Goal: Task Accomplishment & Management: Complete application form

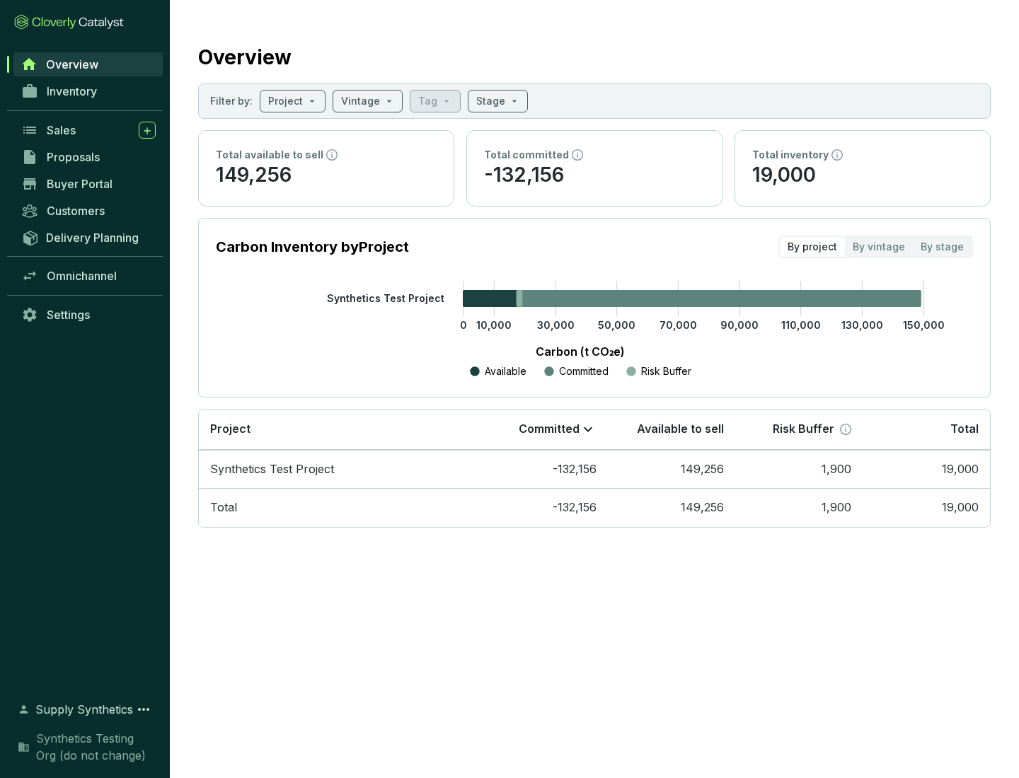
click at [88, 157] on span "Proposals" at bounding box center [73, 157] width 53 height 14
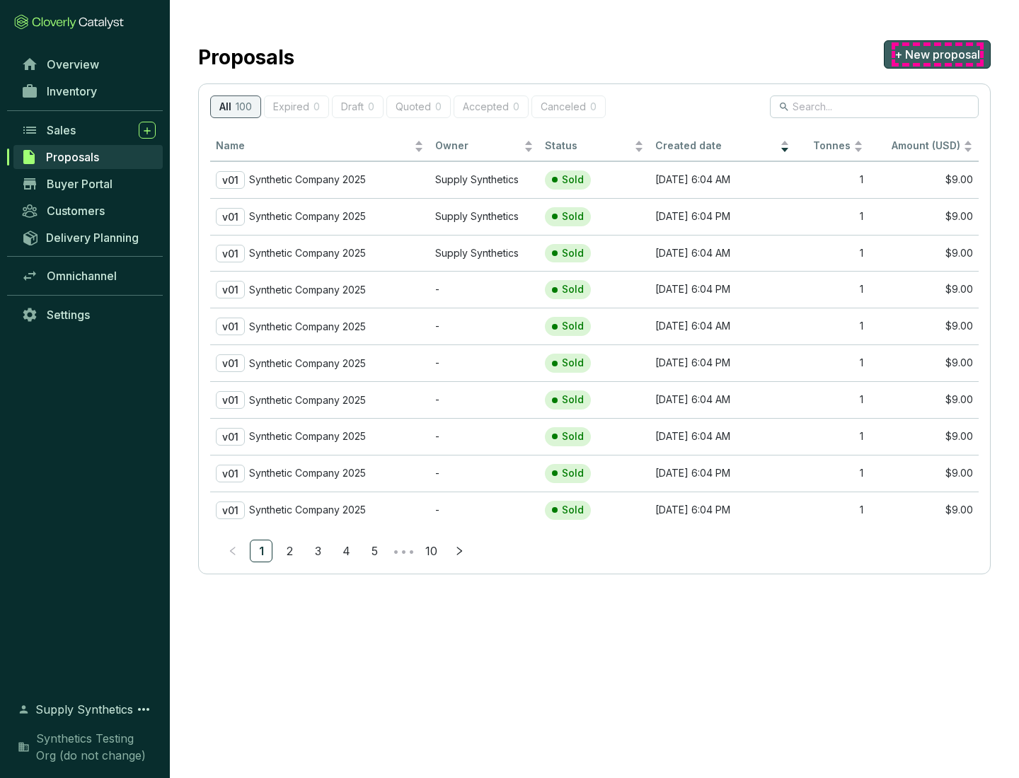
click at [937, 54] on span "+ New proposal" at bounding box center [938, 54] width 86 height 17
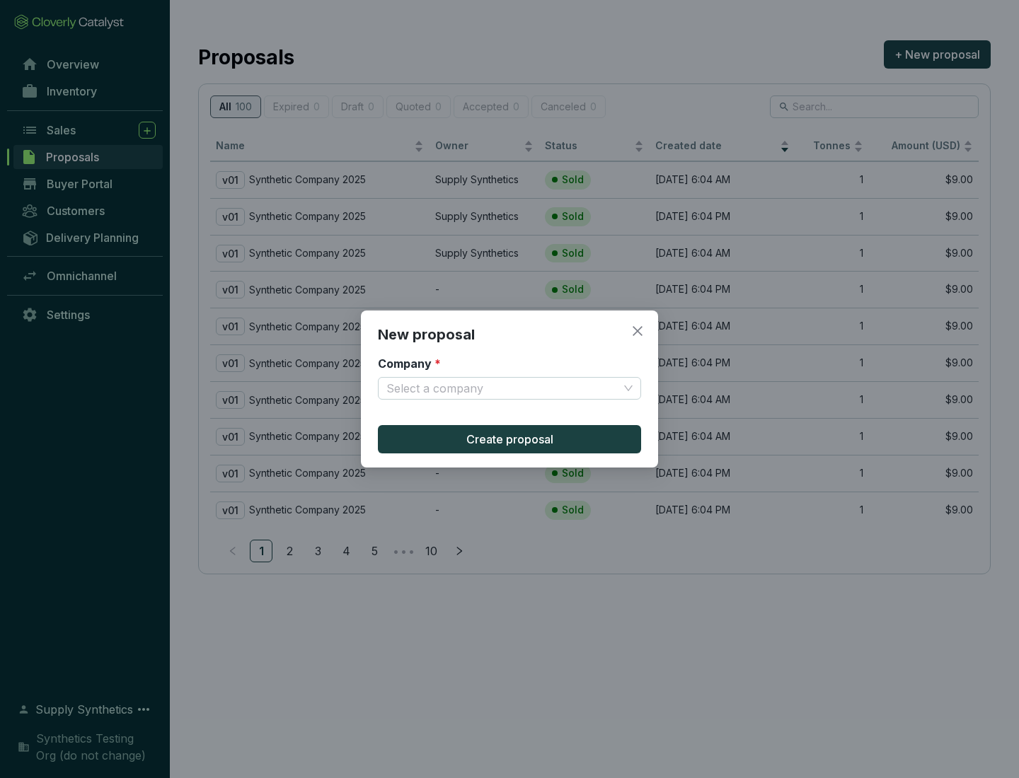
click at [502, 389] on input "Company *" at bounding box center [502, 388] width 232 height 21
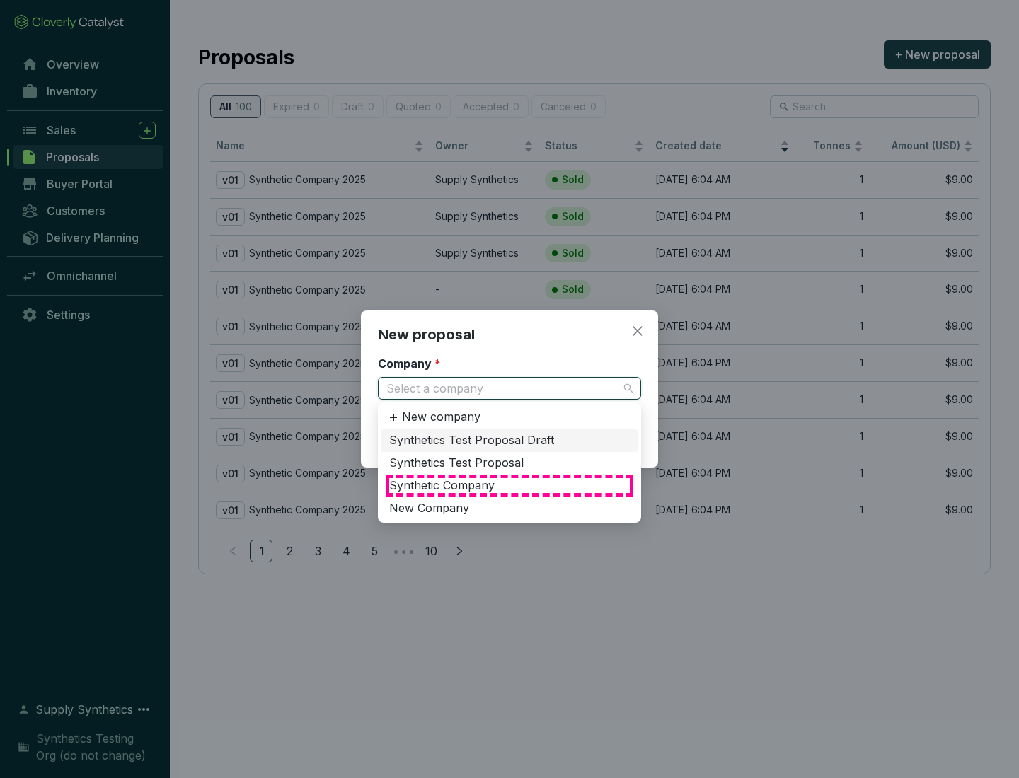
click at [510, 485] on div "Synthetic Company" at bounding box center [509, 486] width 241 height 16
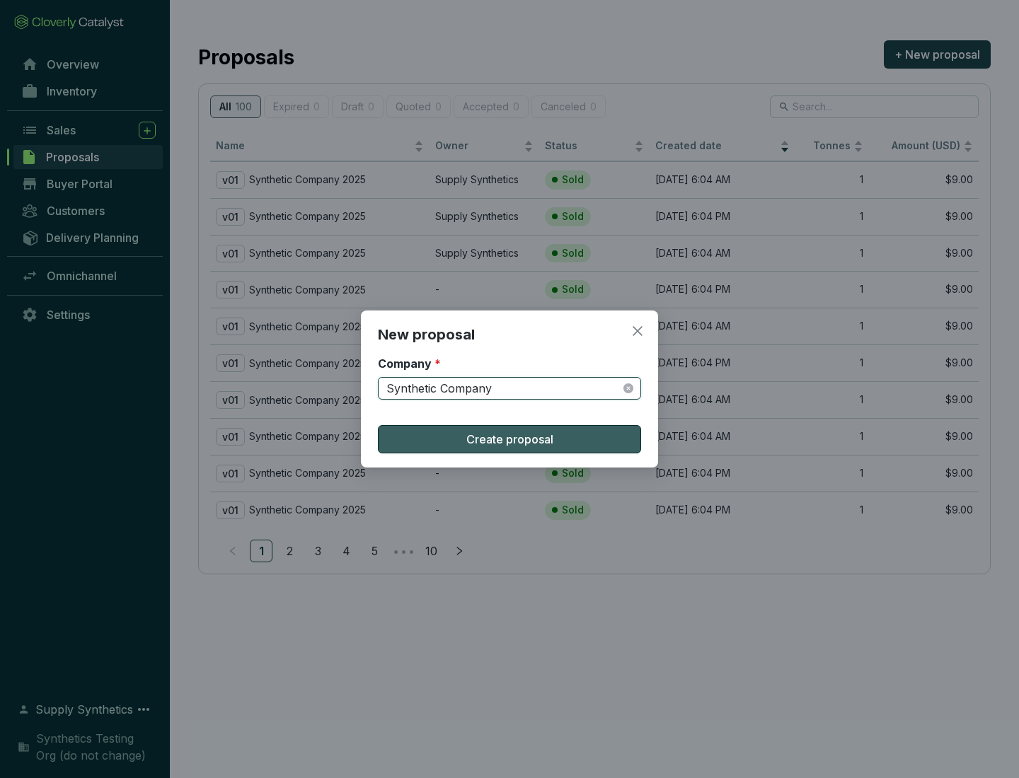
click at [510, 439] on span "Create proposal" at bounding box center [509, 439] width 87 height 17
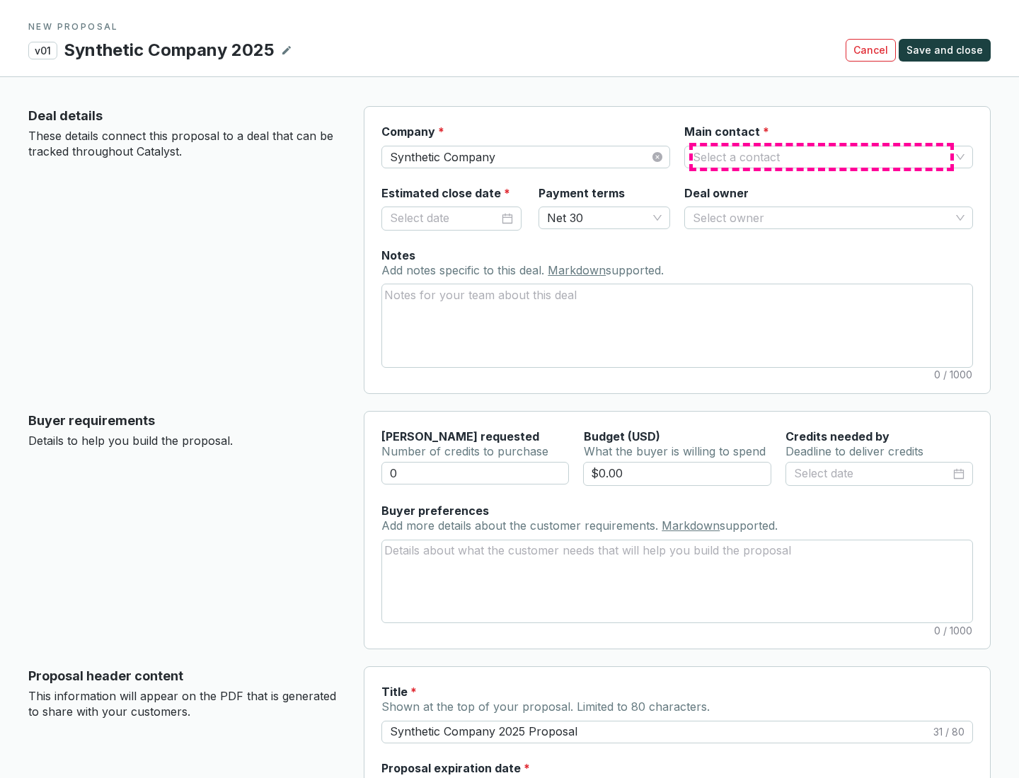
click at [822, 156] on input "Main contact *" at bounding box center [822, 156] width 258 height 21
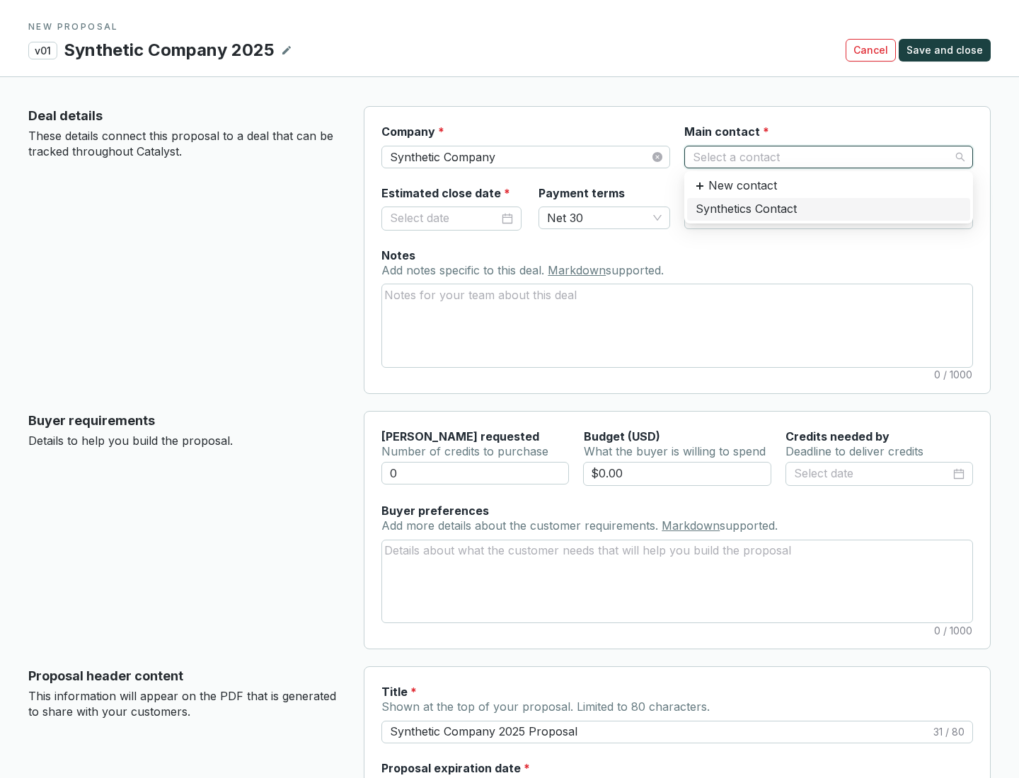
click at [828, 209] on div "Synthetics Contact" at bounding box center [829, 210] width 266 height 16
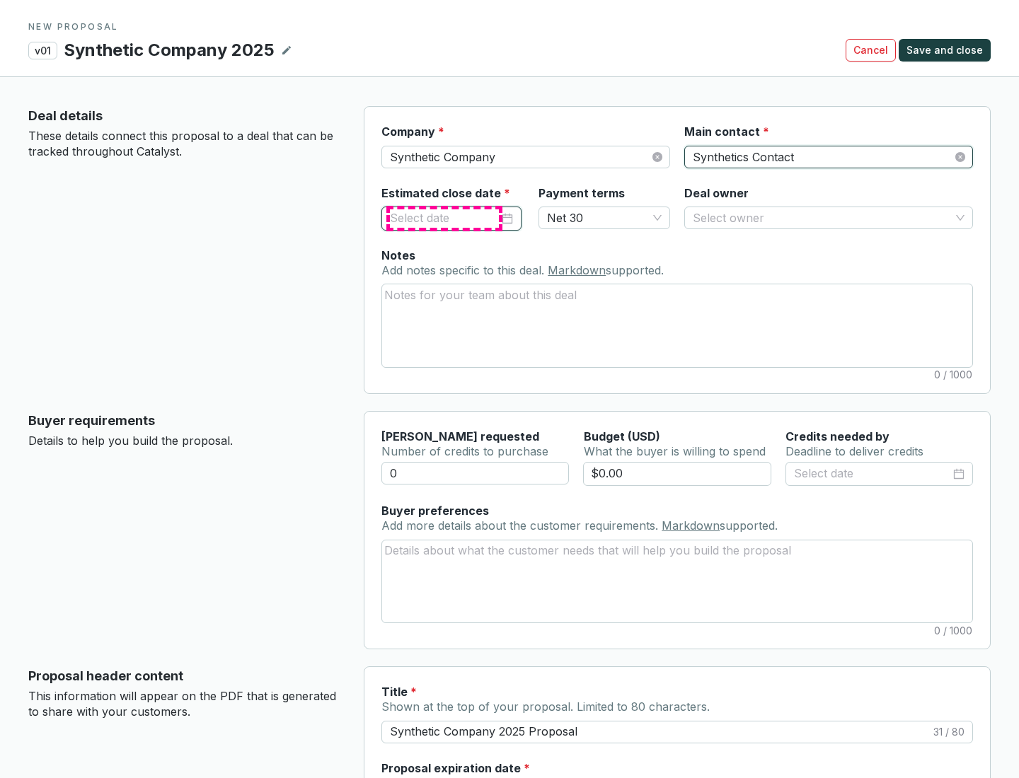
click at [444, 218] on input "Estimated close date *" at bounding box center [444, 218] width 109 height 18
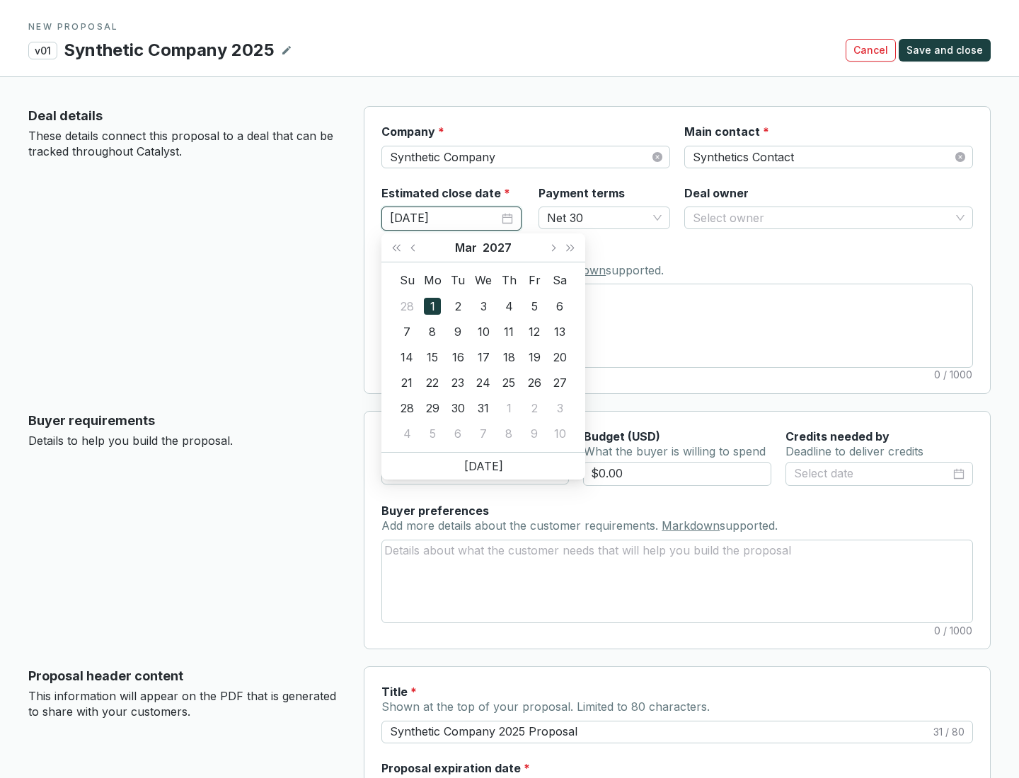
type input "[DATE]"
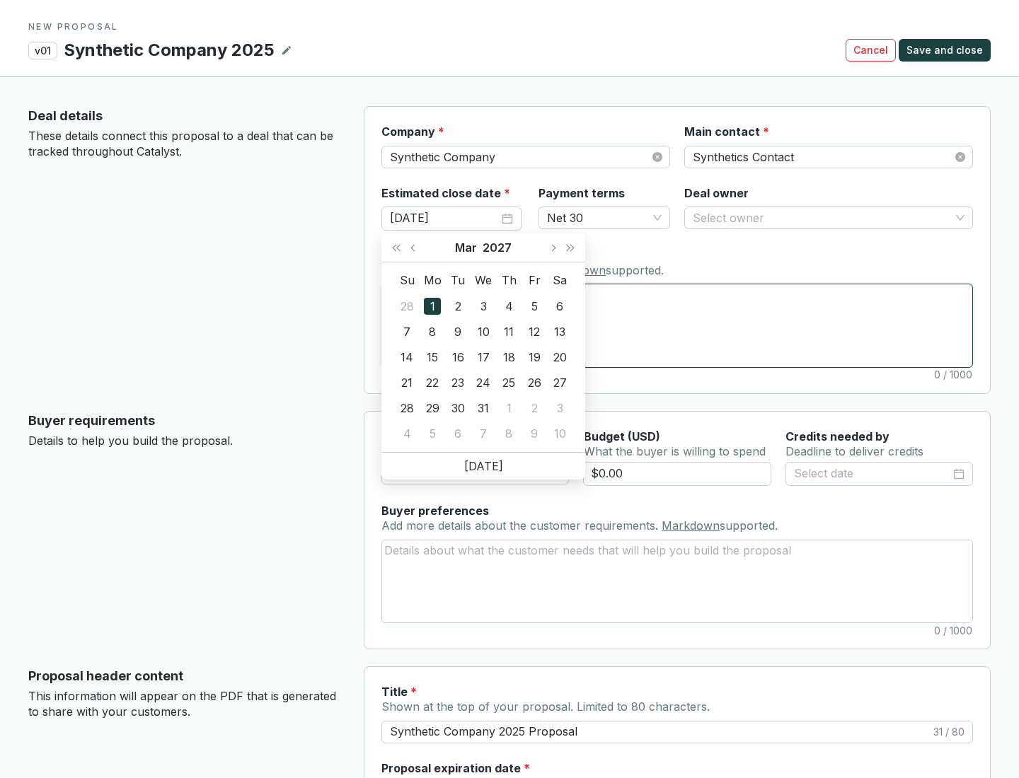
click at [677, 326] on textarea "Notes Add notes specific to this deal. Markdown supported." at bounding box center [677, 326] width 590 height 82
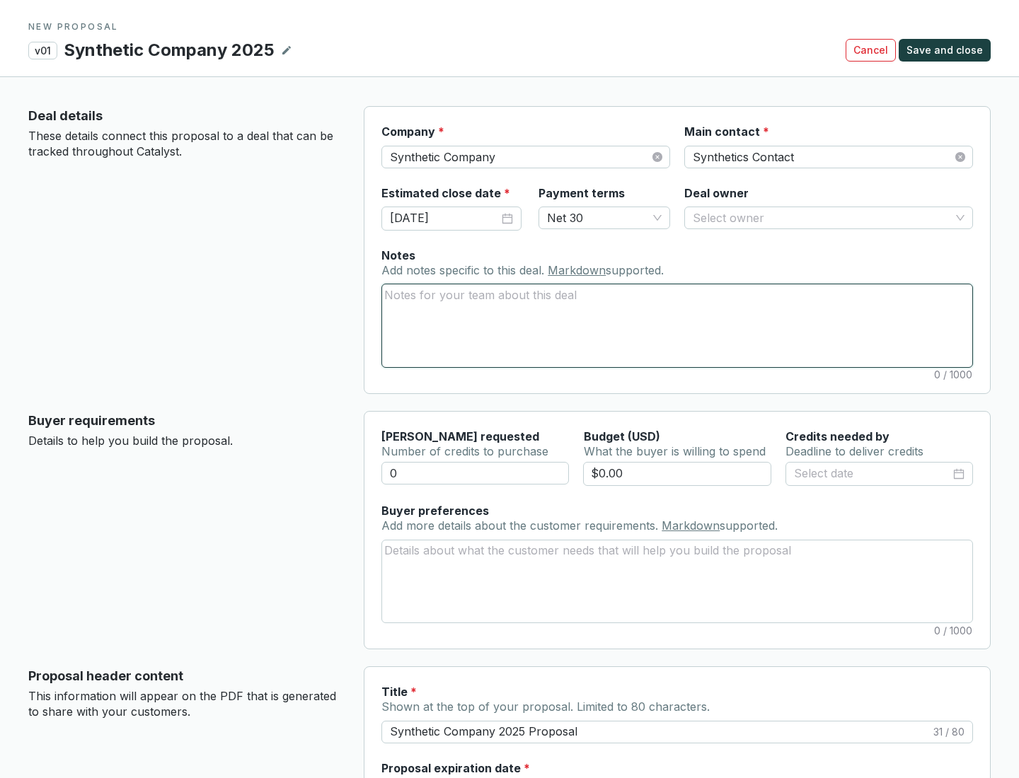
scroll to position [84, 0]
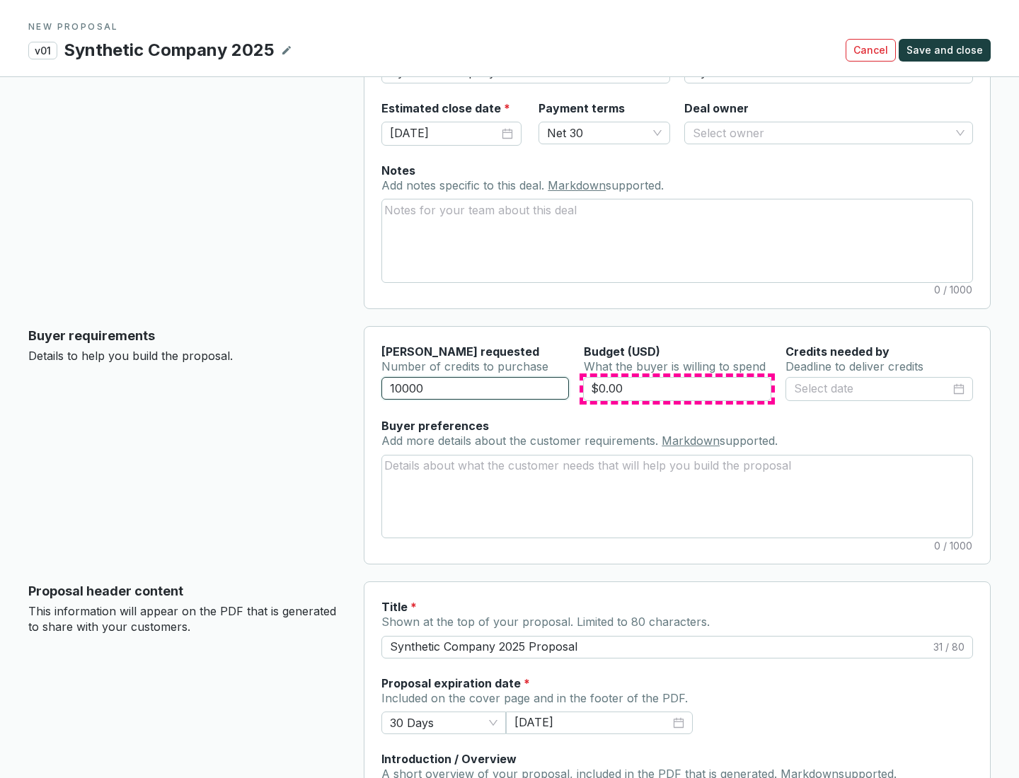
type input "10000"
type input "$0.00"
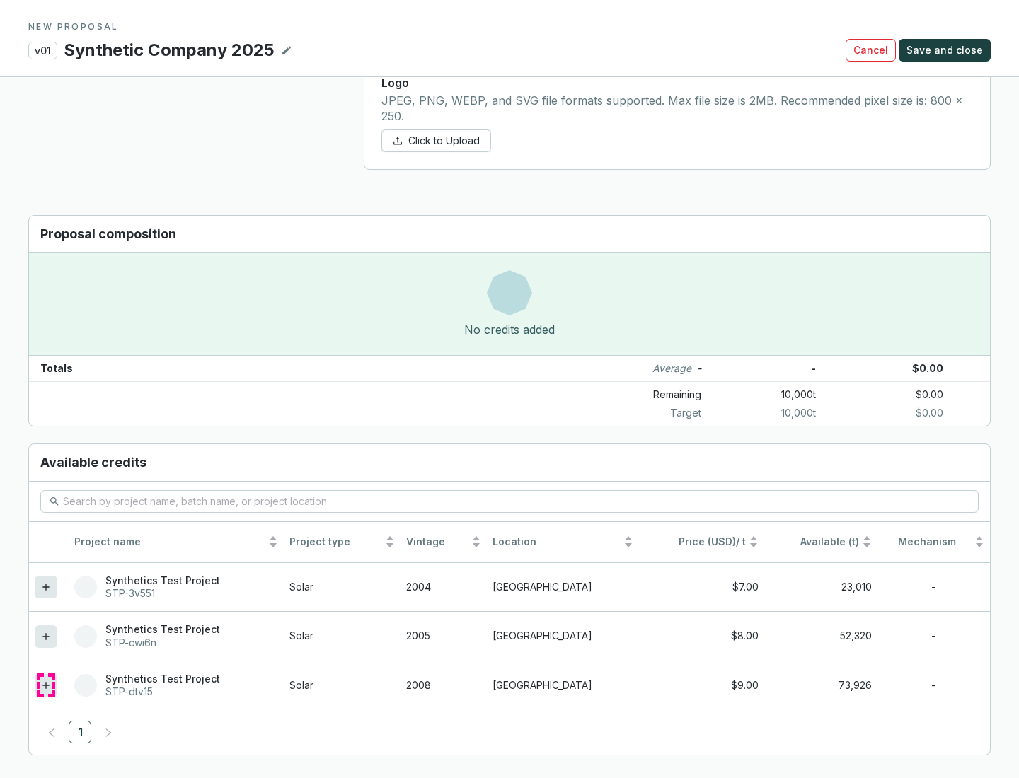
click at [46, 686] on icon at bounding box center [45, 685] width 6 height 6
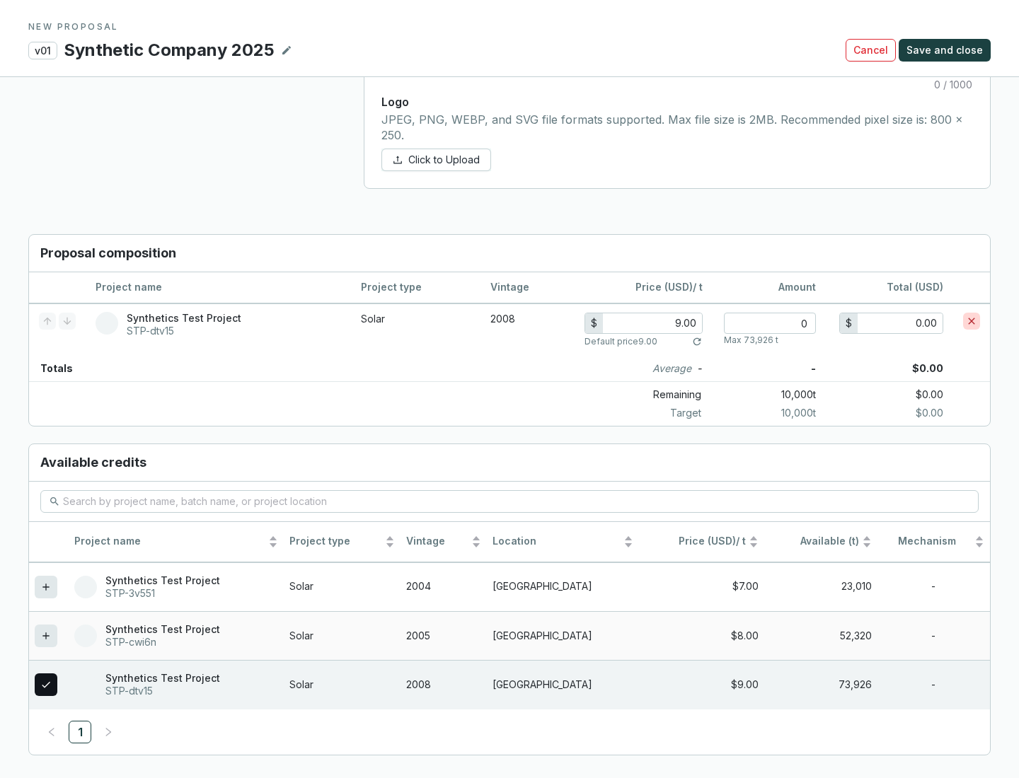
scroll to position [814, 0]
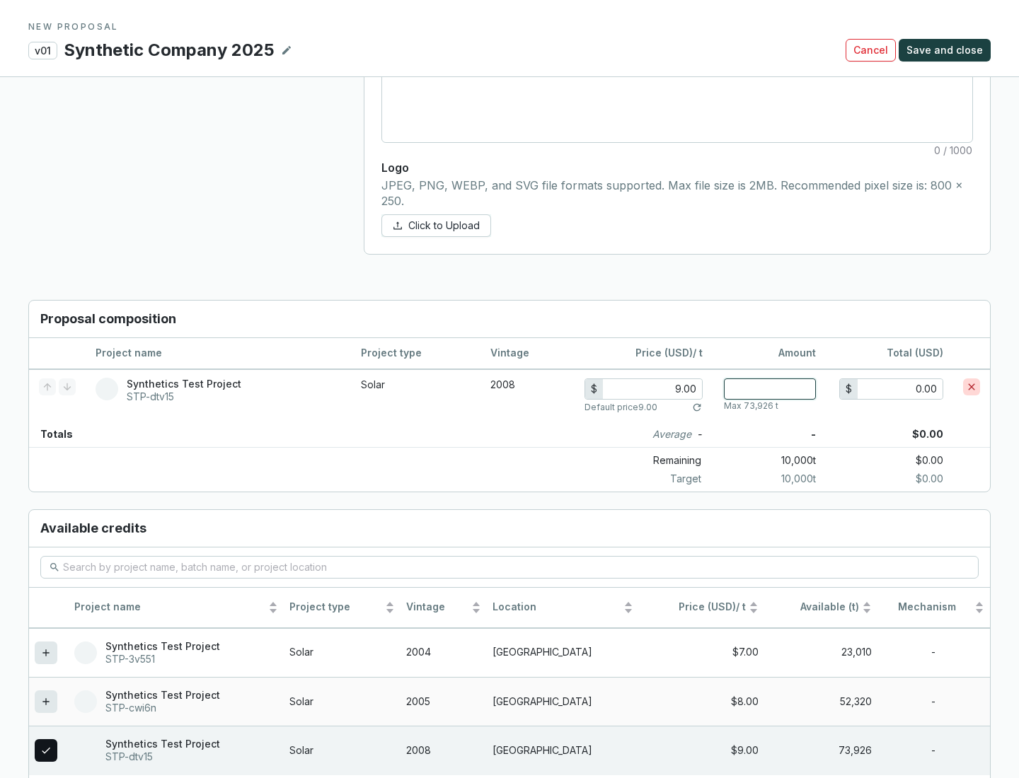
type input "1"
type input "9.00"
type input "1"
click at [947, 50] on span "Save and close" at bounding box center [945, 50] width 76 height 14
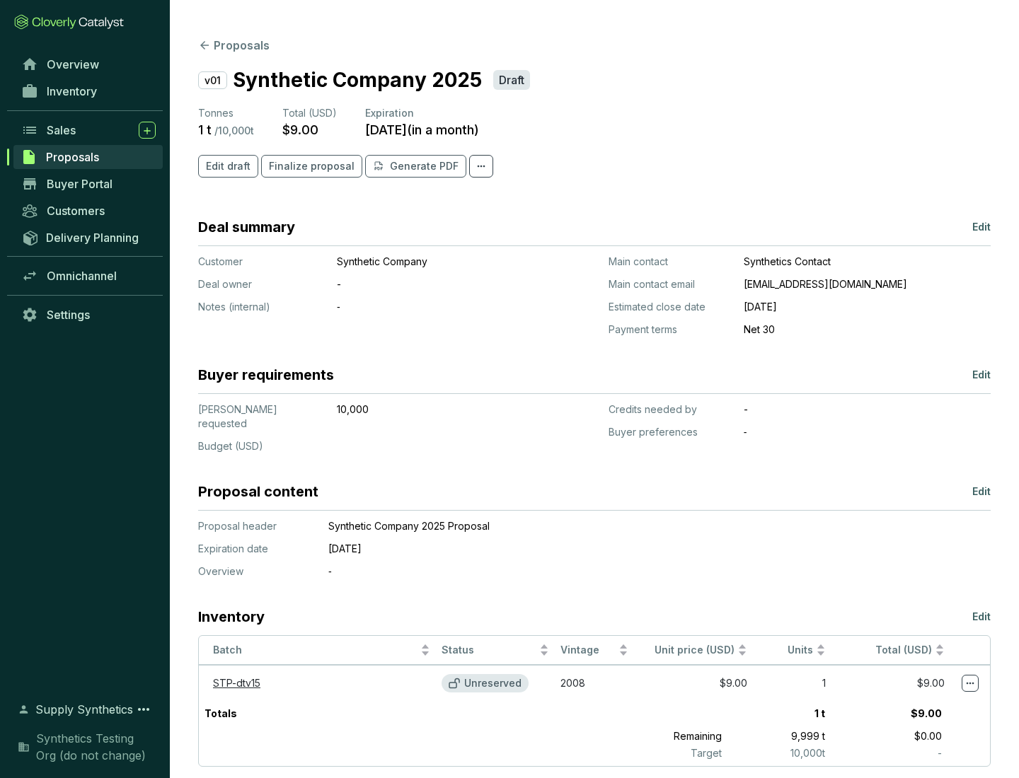
click at [307, 166] on span "Finalize proposal" at bounding box center [312, 166] width 86 height 14
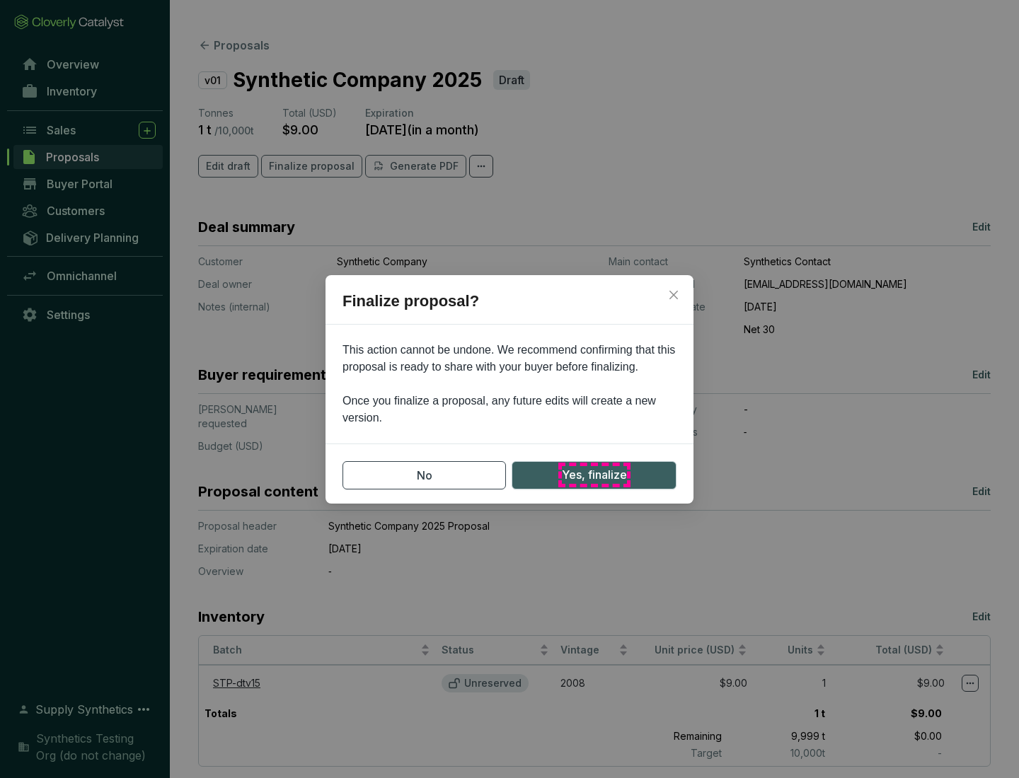
click at [594, 475] on span "Yes, finalize" at bounding box center [594, 475] width 65 height 18
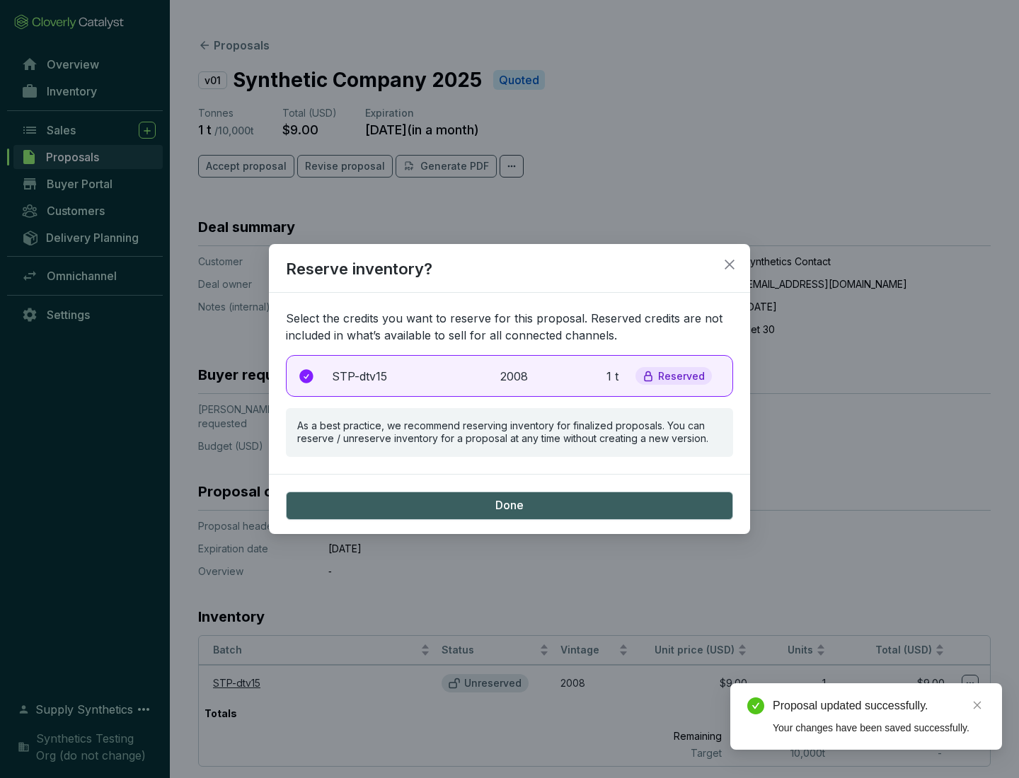
click at [510, 376] on p "2008" at bounding box center [515, 376] width 31 height 17
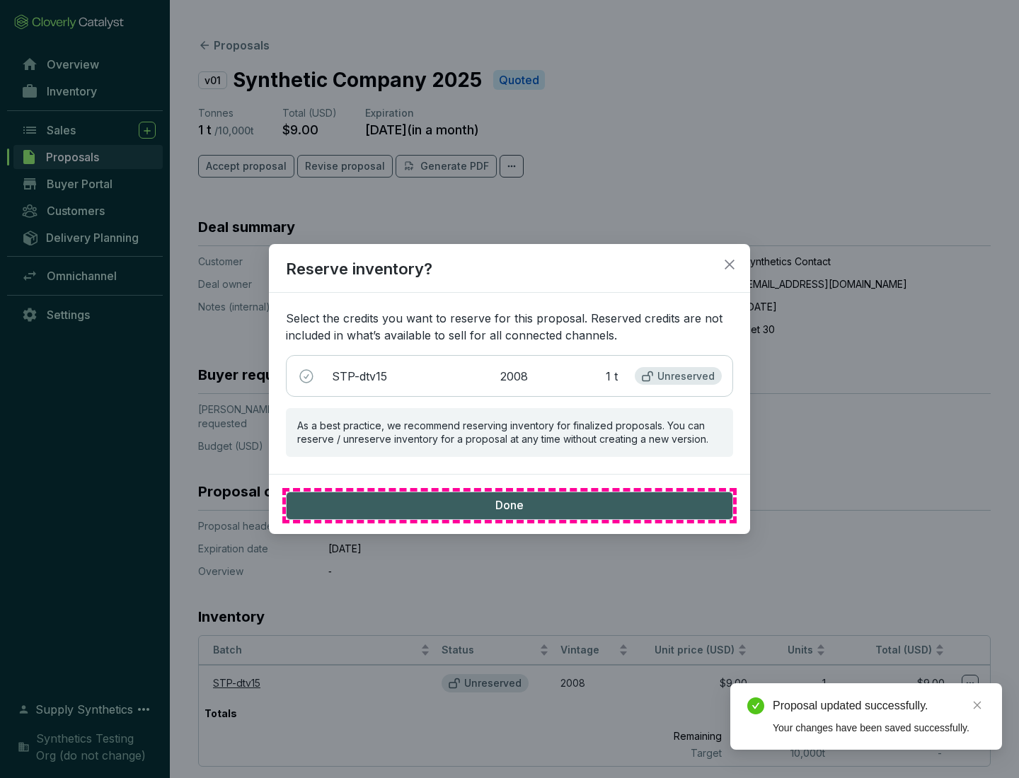
click at [510, 505] on span "Done" at bounding box center [509, 506] width 28 height 16
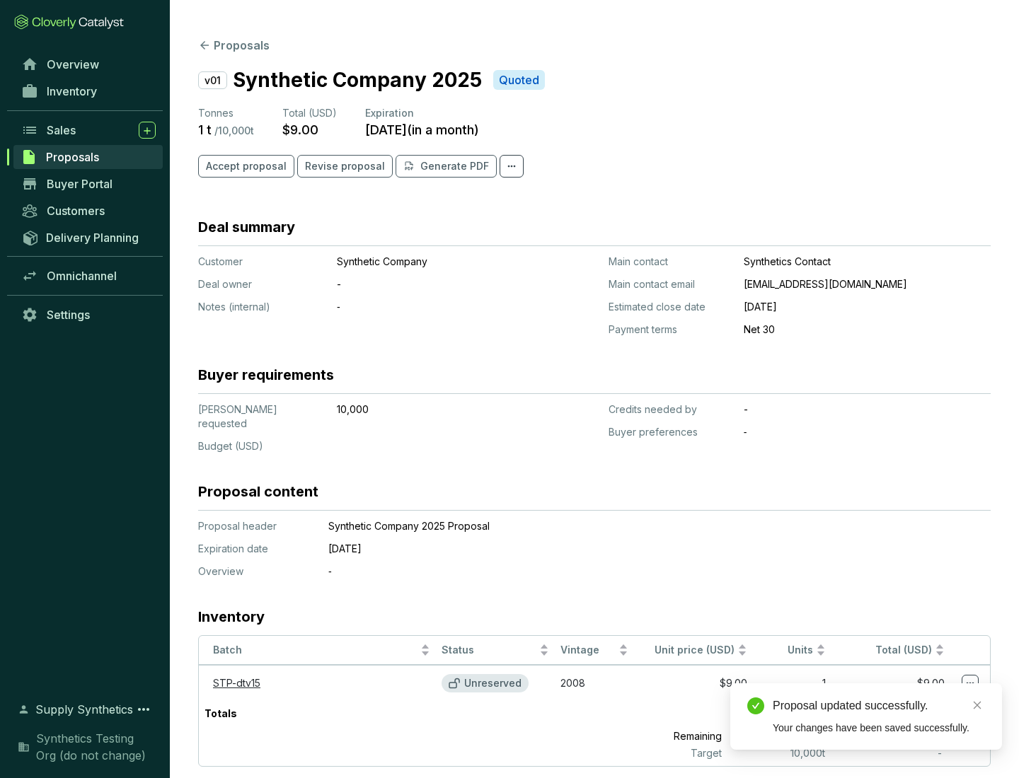
click at [879, 706] on div "Proposal updated successfully." at bounding box center [879, 706] width 212 height 17
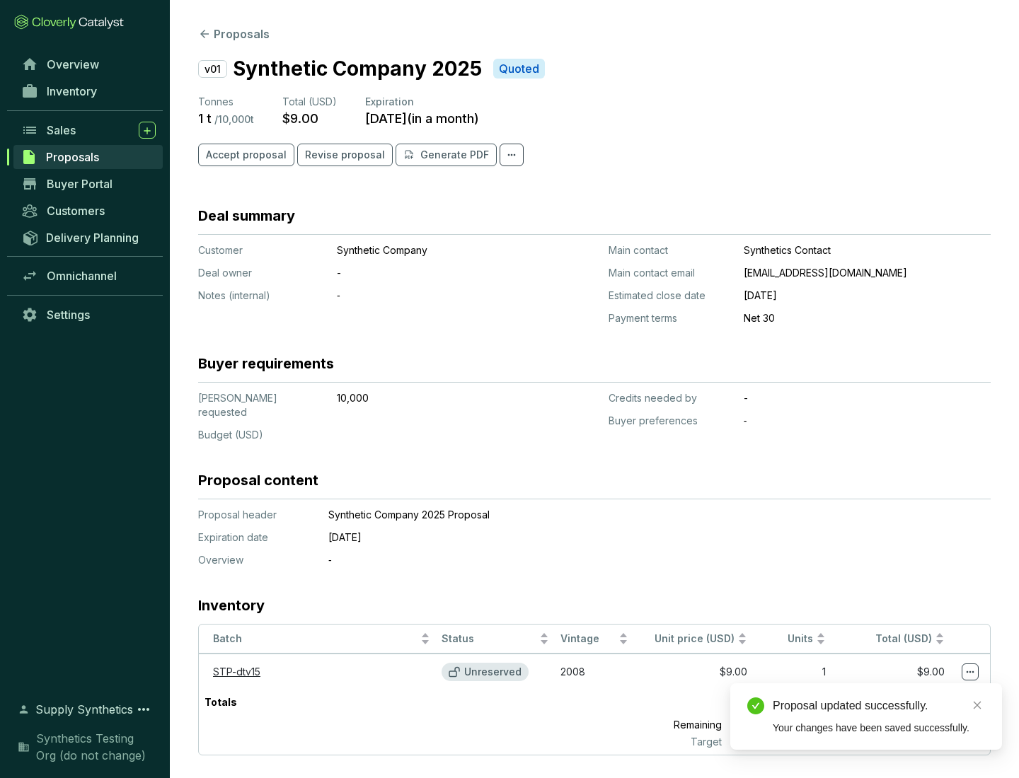
click at [970, 672] on icon at bounding box center [971, 673] width 8 height 2
click at [927, 690] on div "Proposal updated successfully. Your changes have been saved successfully." at bounding box center [866, 717] width 272 height 67
click at [879, 706] on div "Proposal updated successfully." at bounding box center [879, 706] width 212 height 17
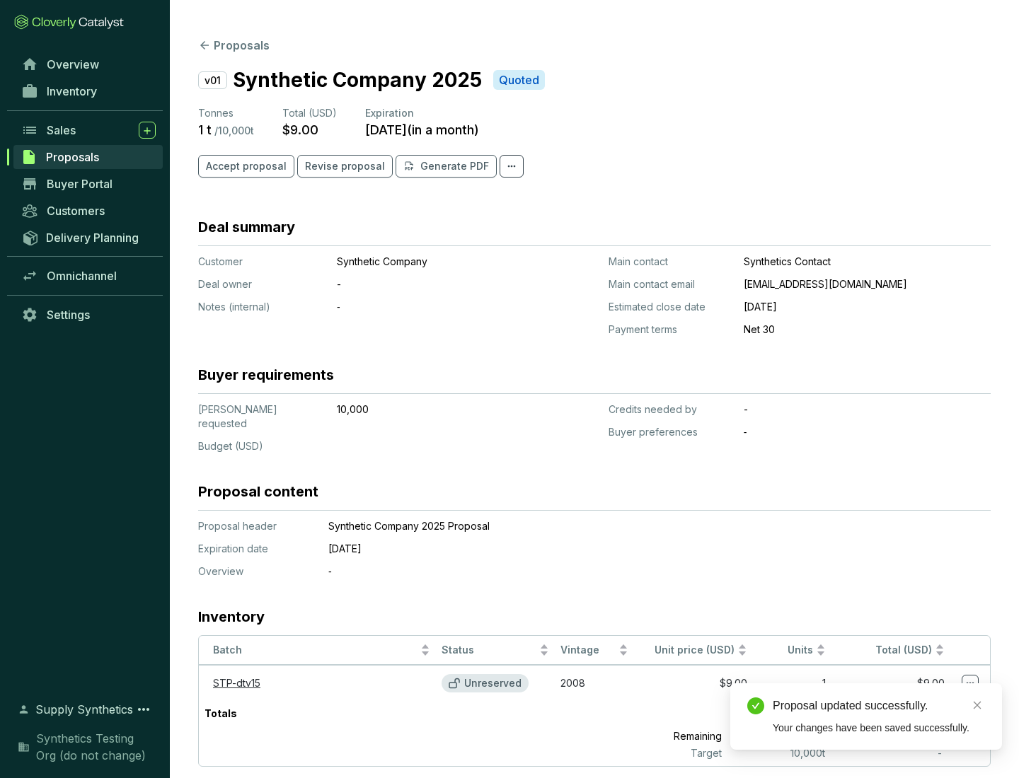
click at [244, 166] on span "Accept proposal" at bounding box center [246, 166] width 81 height 14
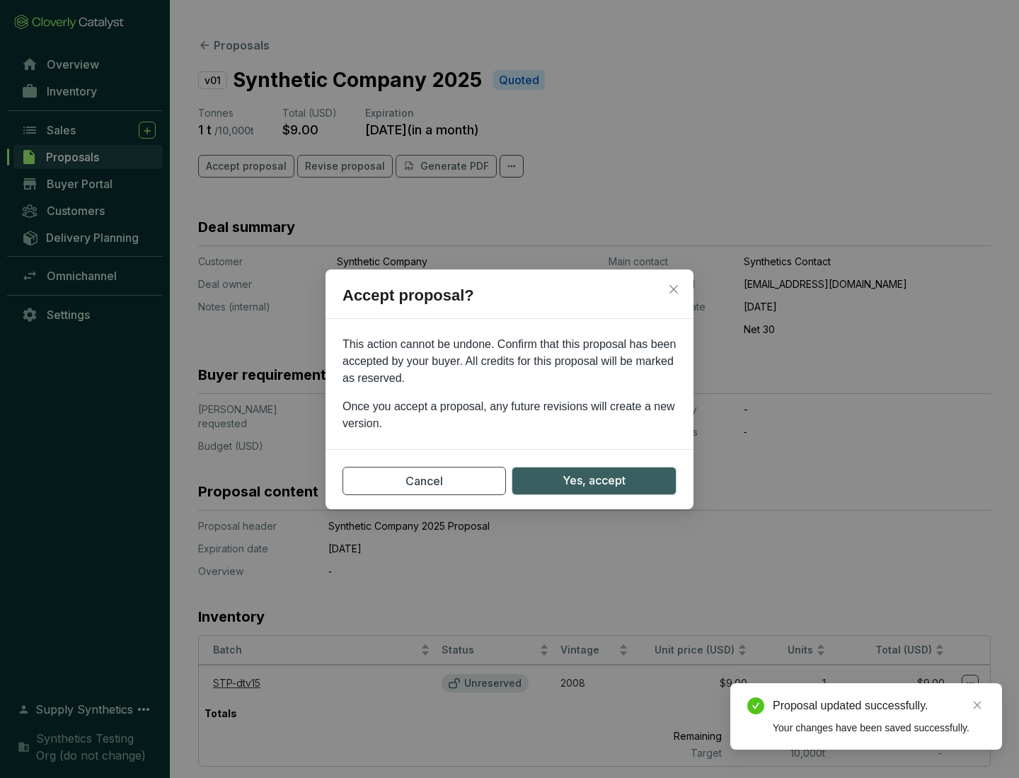
click at [594, 481] on span "Yes, accept" at bounding box center [594, 481] width 63 height 18
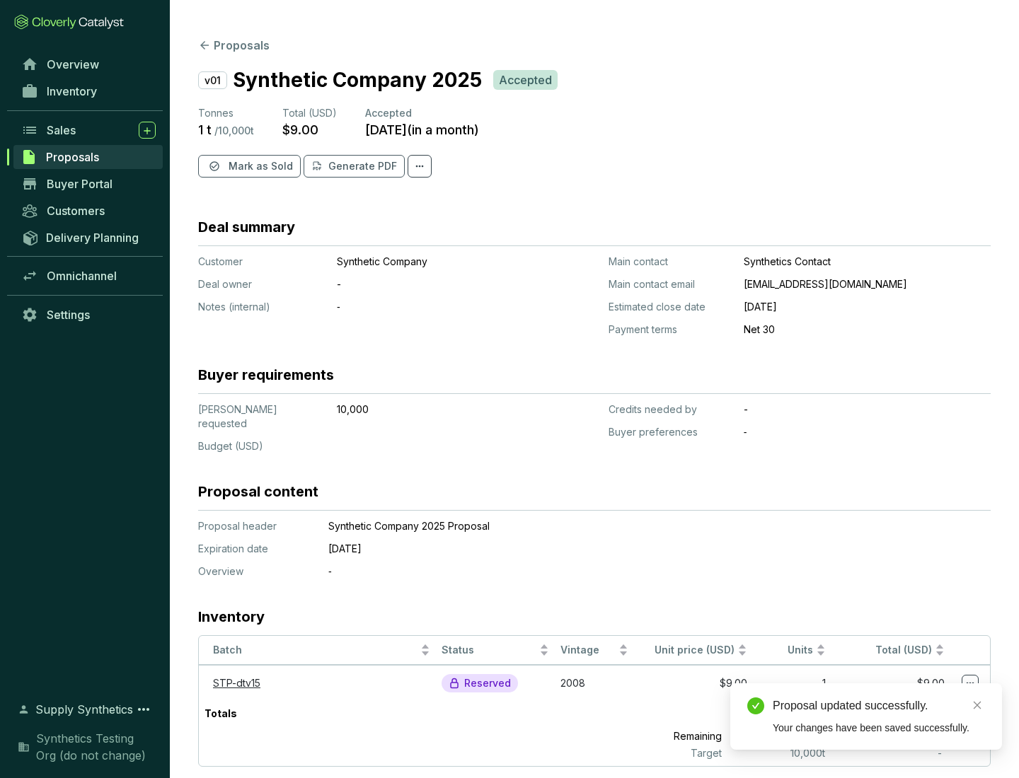
click at [259, 166] on span "Mark as Sold" at bounding box center [261, 166] width 64 height 14
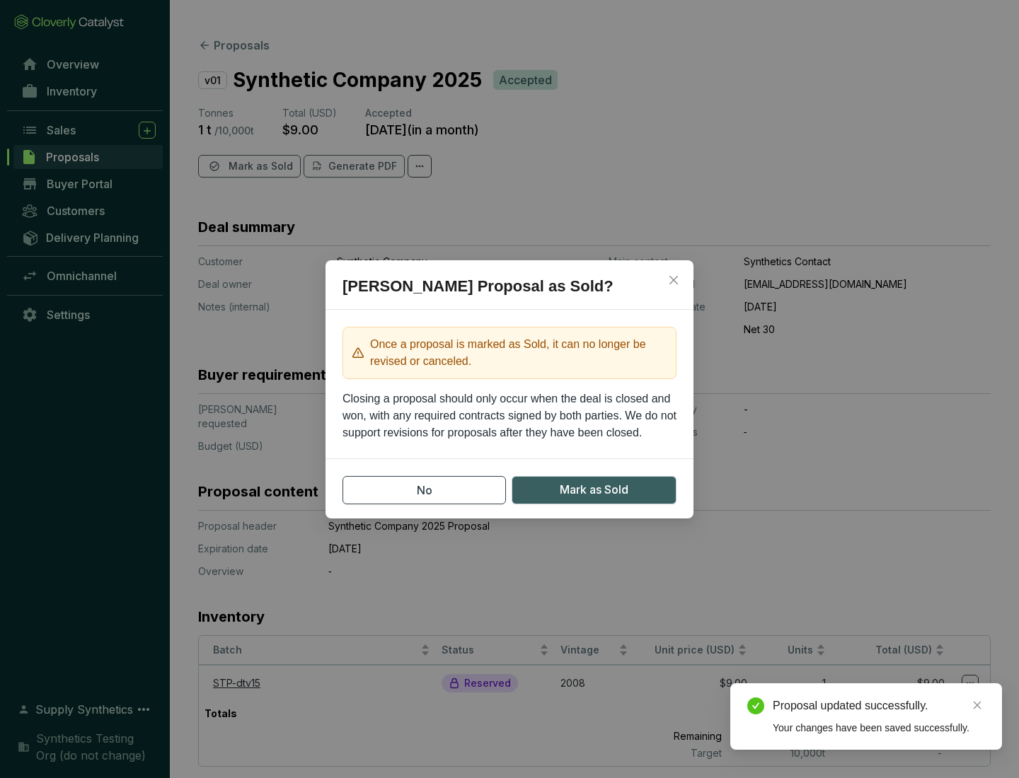
click at [594, 490] on span "Mark as Sold" at bounding box center [594, 490] width 69 height 18
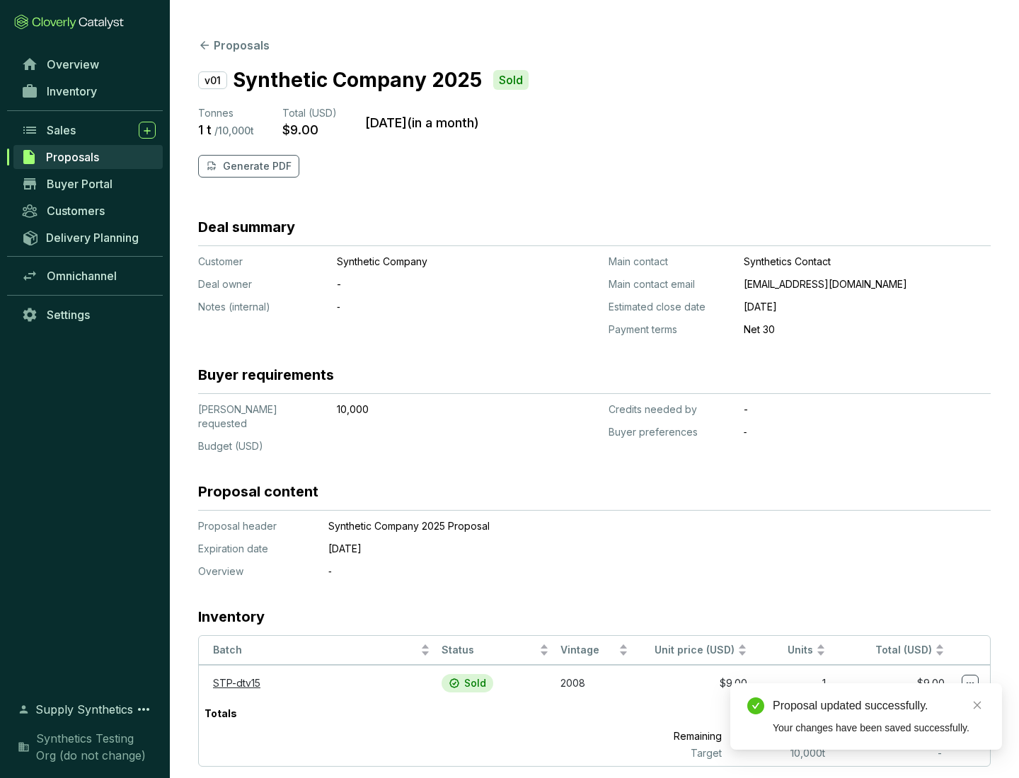
click at [255, 166] on p "Generate PDF" at bounding box center [257, 166] width 69 height 14
click at [879, 706] on div "Proposal updated successfully." at bounding box center [879, 706] width 212 height 17
